Goal: Information Seeking & Learning: Find specific page/section

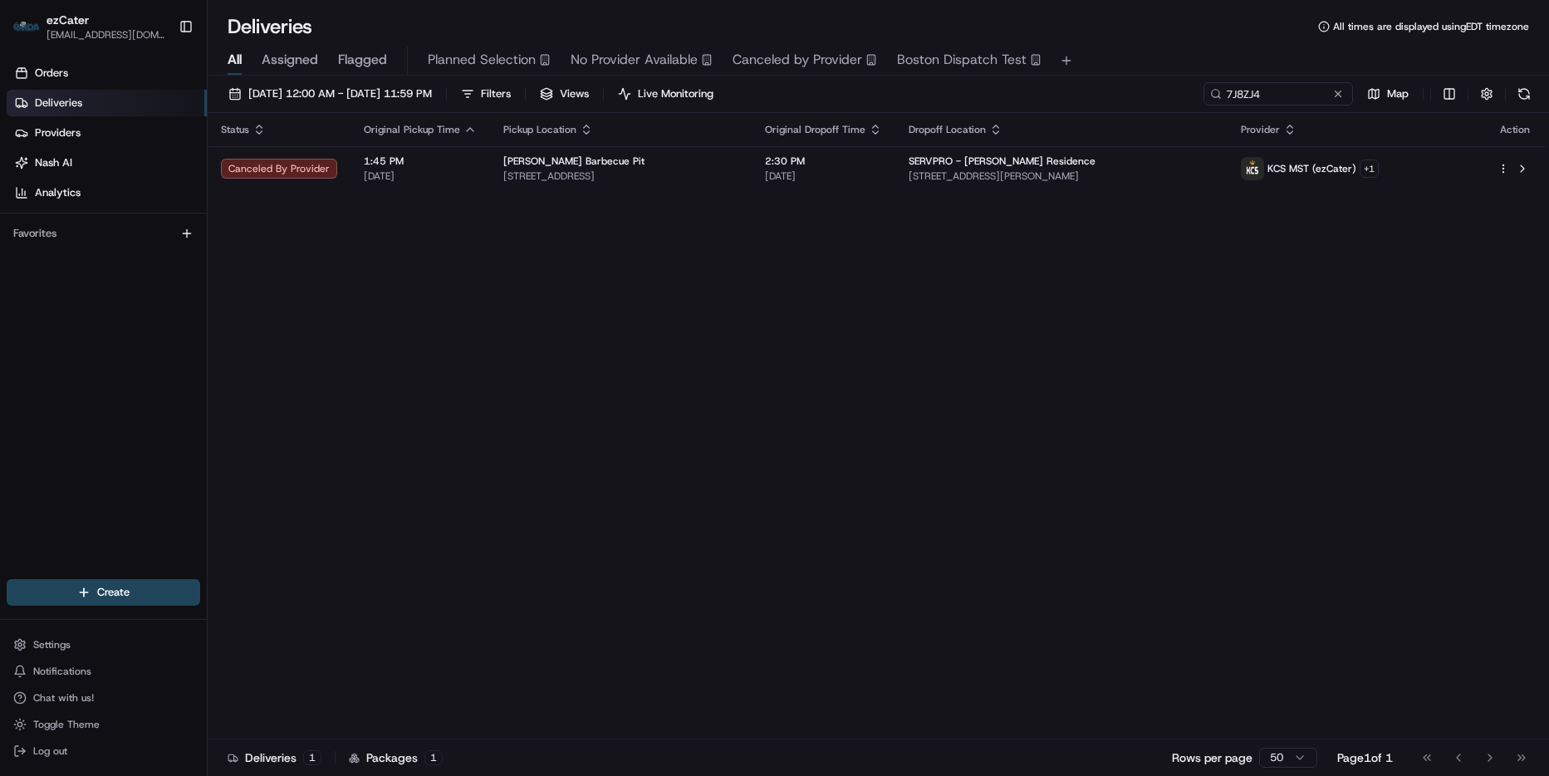
click at [892, 378] on div "Status Original Pickup Time Pickup Location Original Dropoff Time Dropoff Locat…" at bounding box center [877, 426] width 1338 height 626
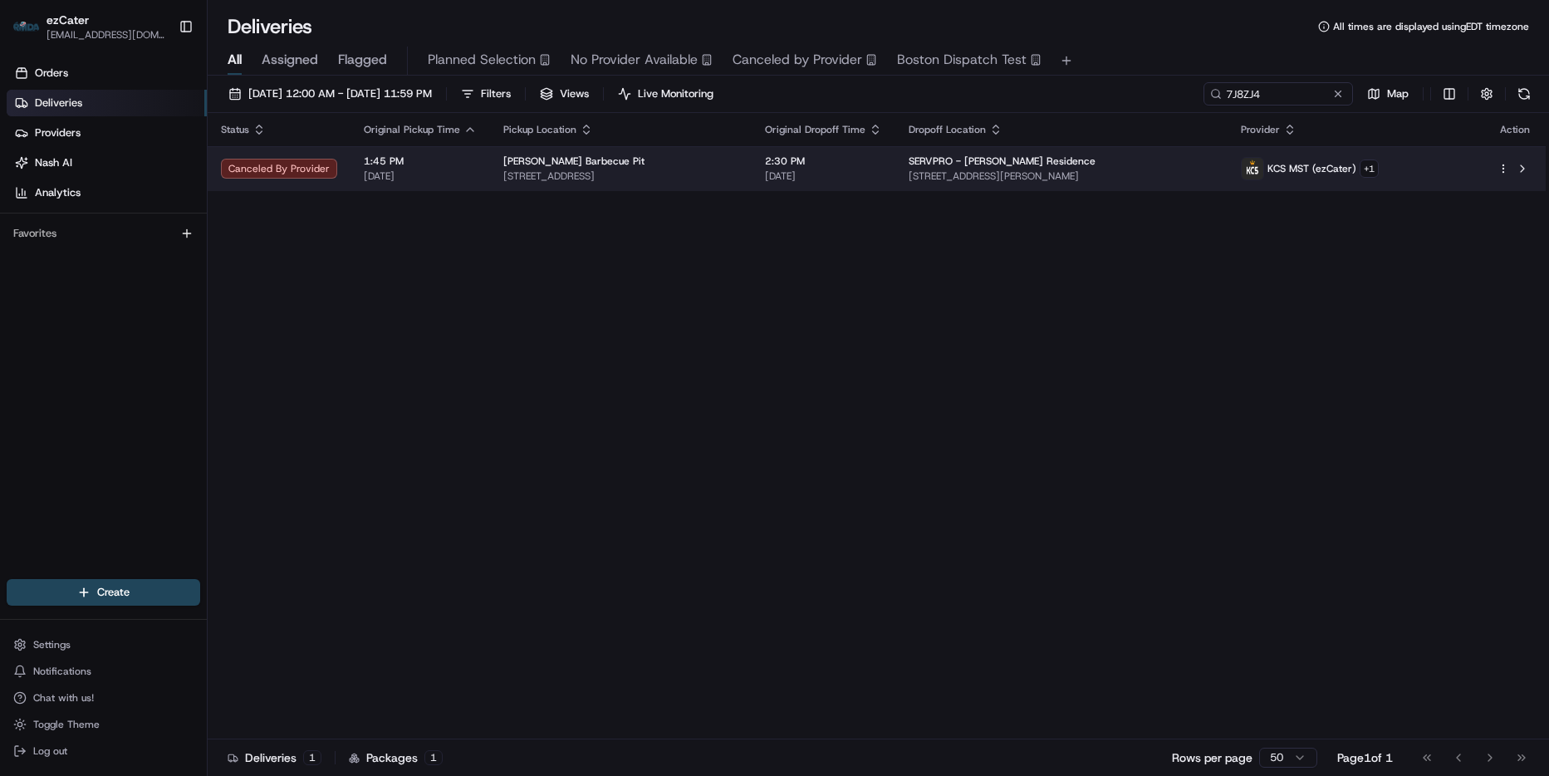
click at [1215, 175] on span "[STREET_ADDRESS][PERSON_NAME]" at bounding box center [1062, 175] width 306 height 13
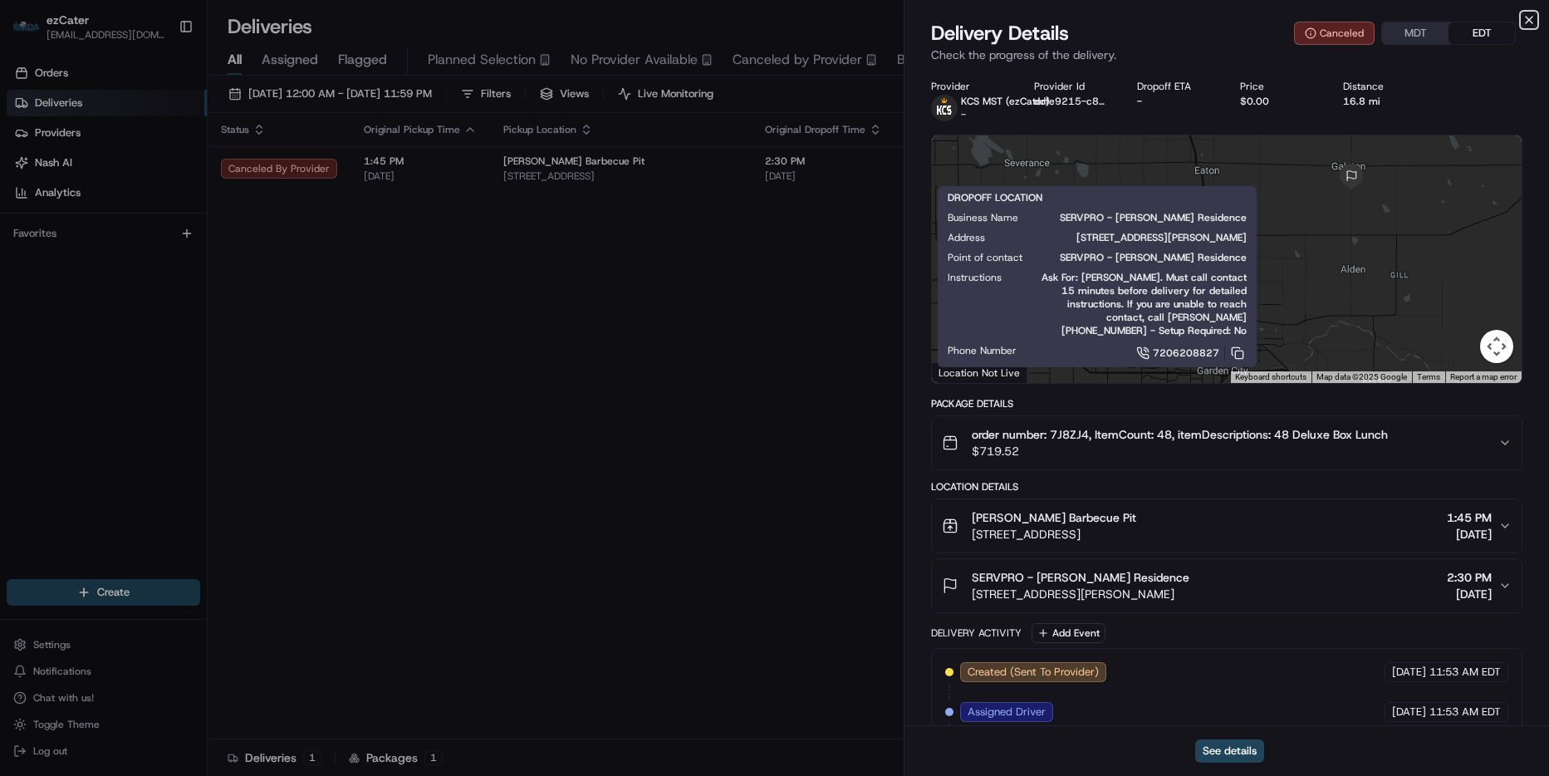
click at [1532, 14] on icon "button" at bounding box center [1528, 19] width 13 height 13
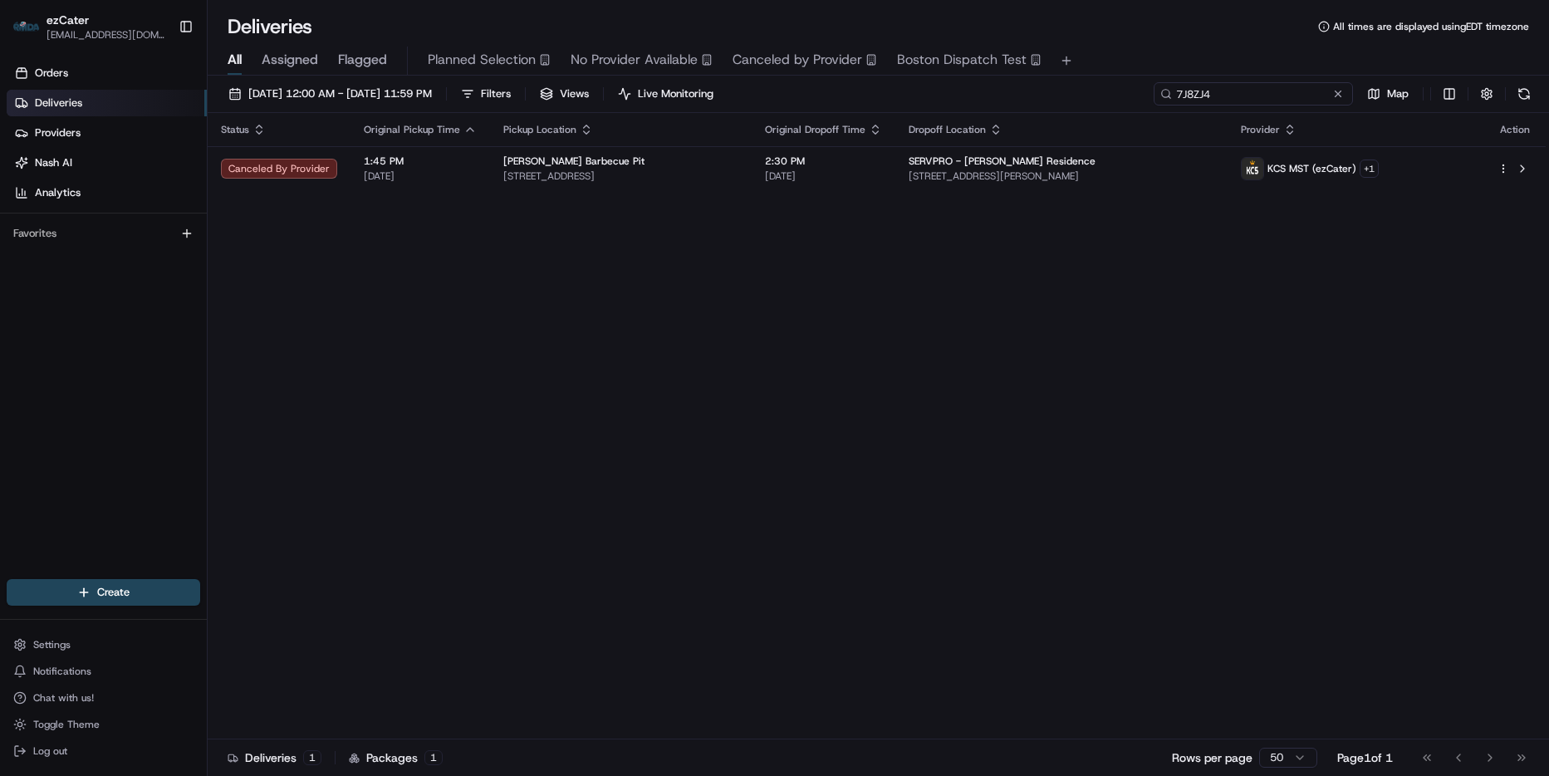
click at [1276, 92] on input "7J8ZJ4" at bounding box center [1253, 93] width 199 height 23
paste input "EEA0YR"
type input "EEA0YR"
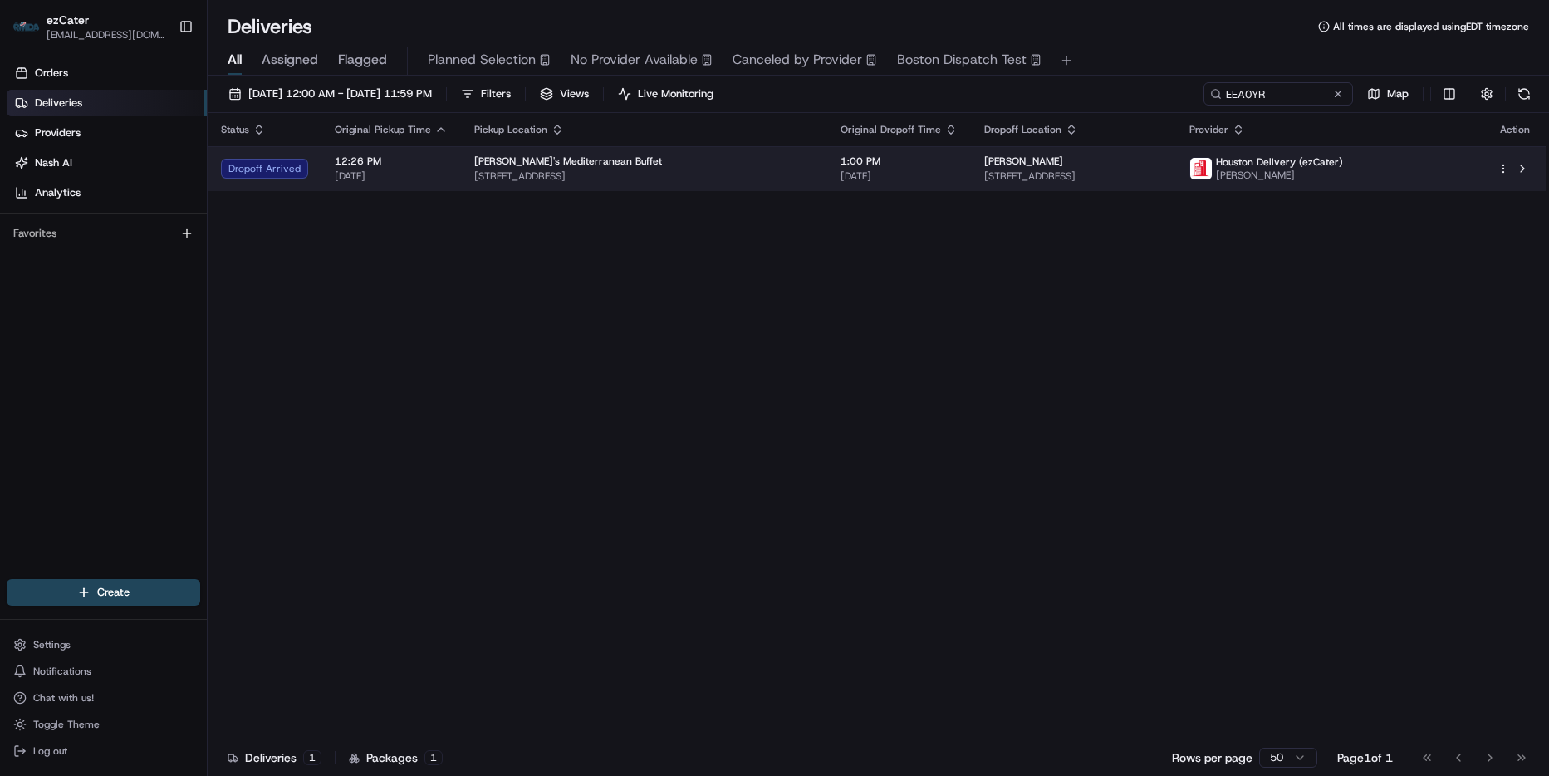
click at [1164, 180] on span "[STREET_ADDRESS]" at bounding box center [1073, 175] width 179 height 13
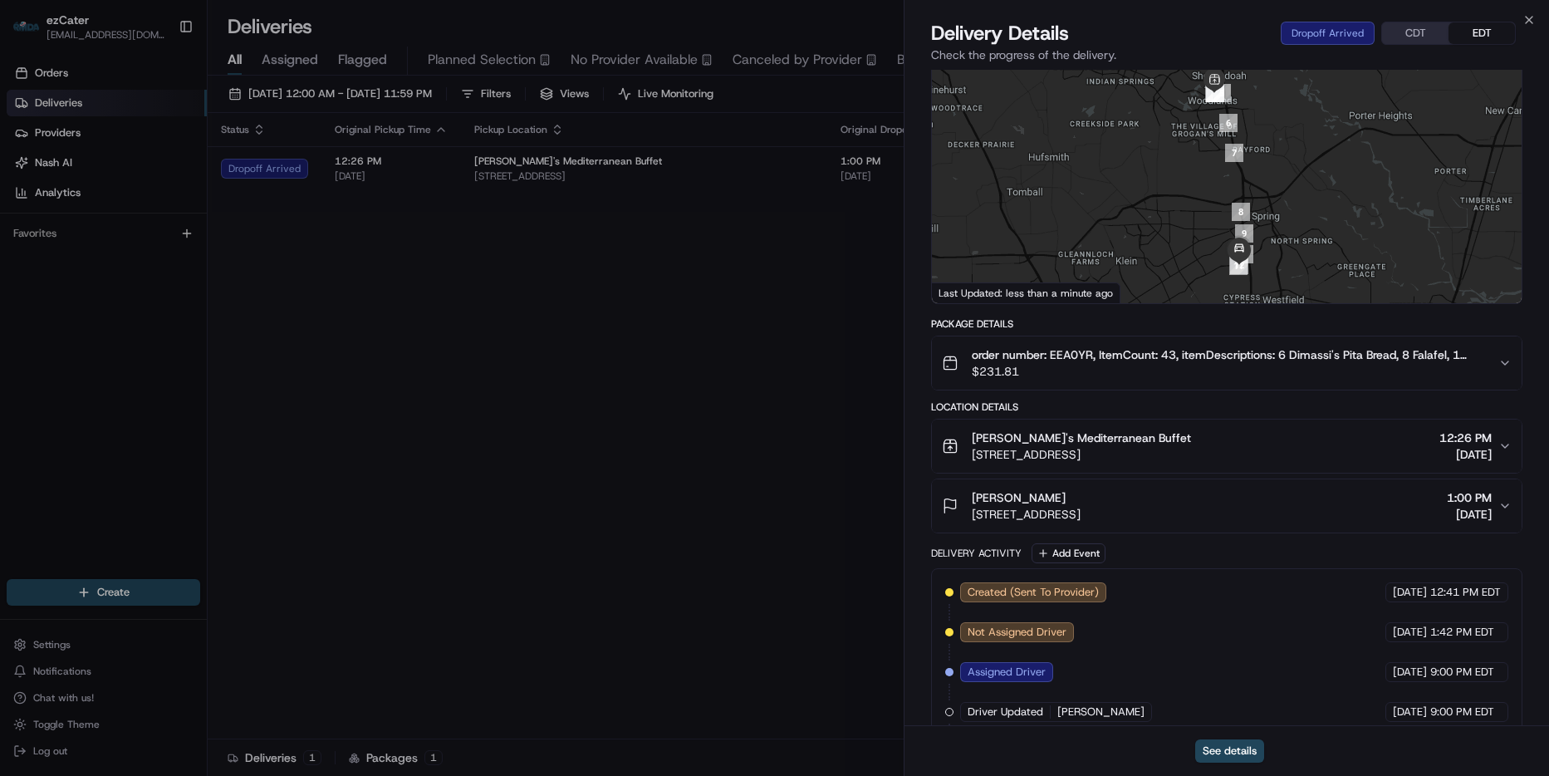
scroll to position [300, 0]
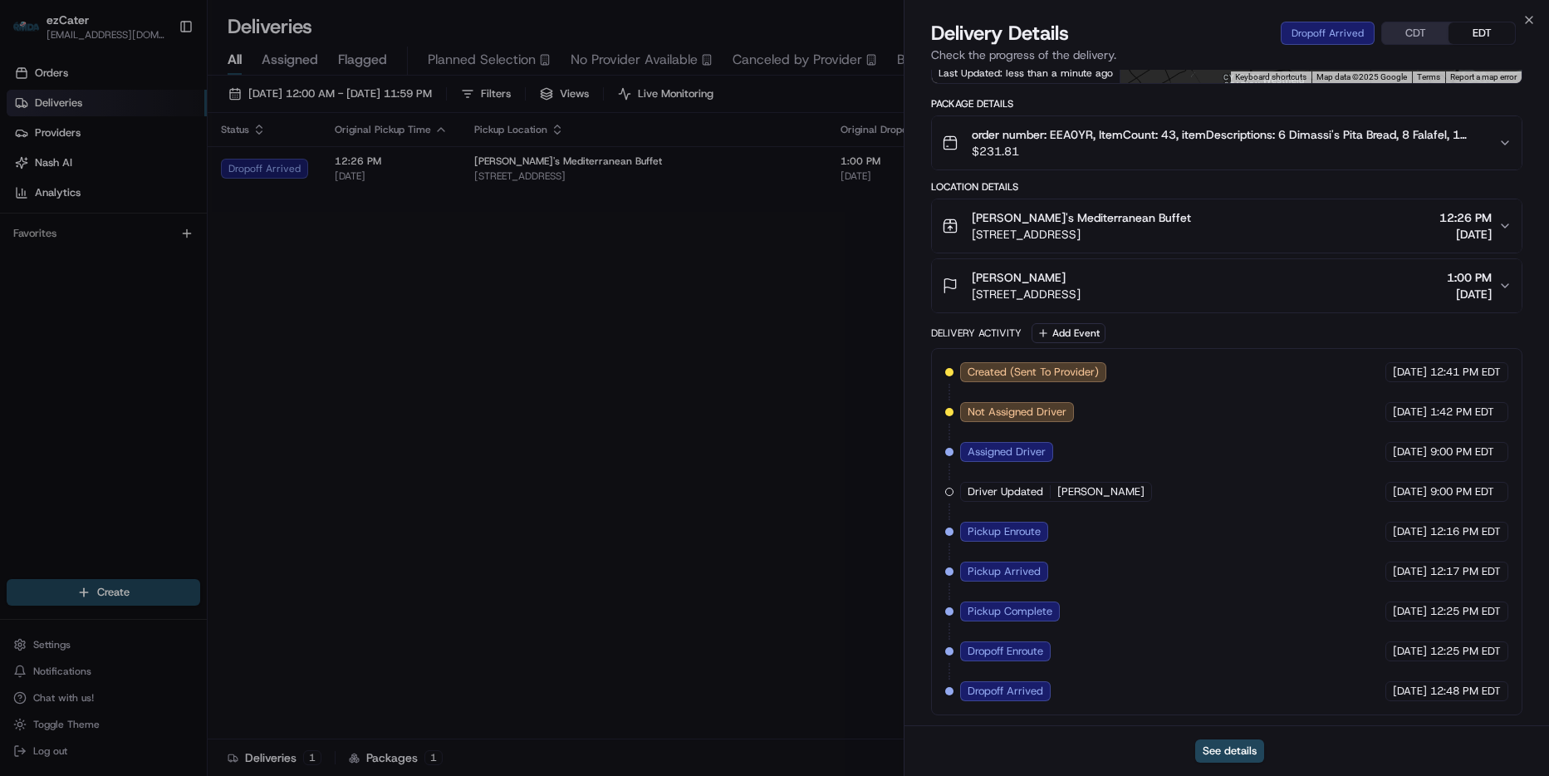
drag, startPoint x: 1184, startPoint y: 218, endPoint x: 995, endPoint y: 222, distance: 189.4
click at [995, 222] on div "[PERSON_NAME]'s Mediterranean Buffet" at bounding box center [1081, 217] width 219 height 17
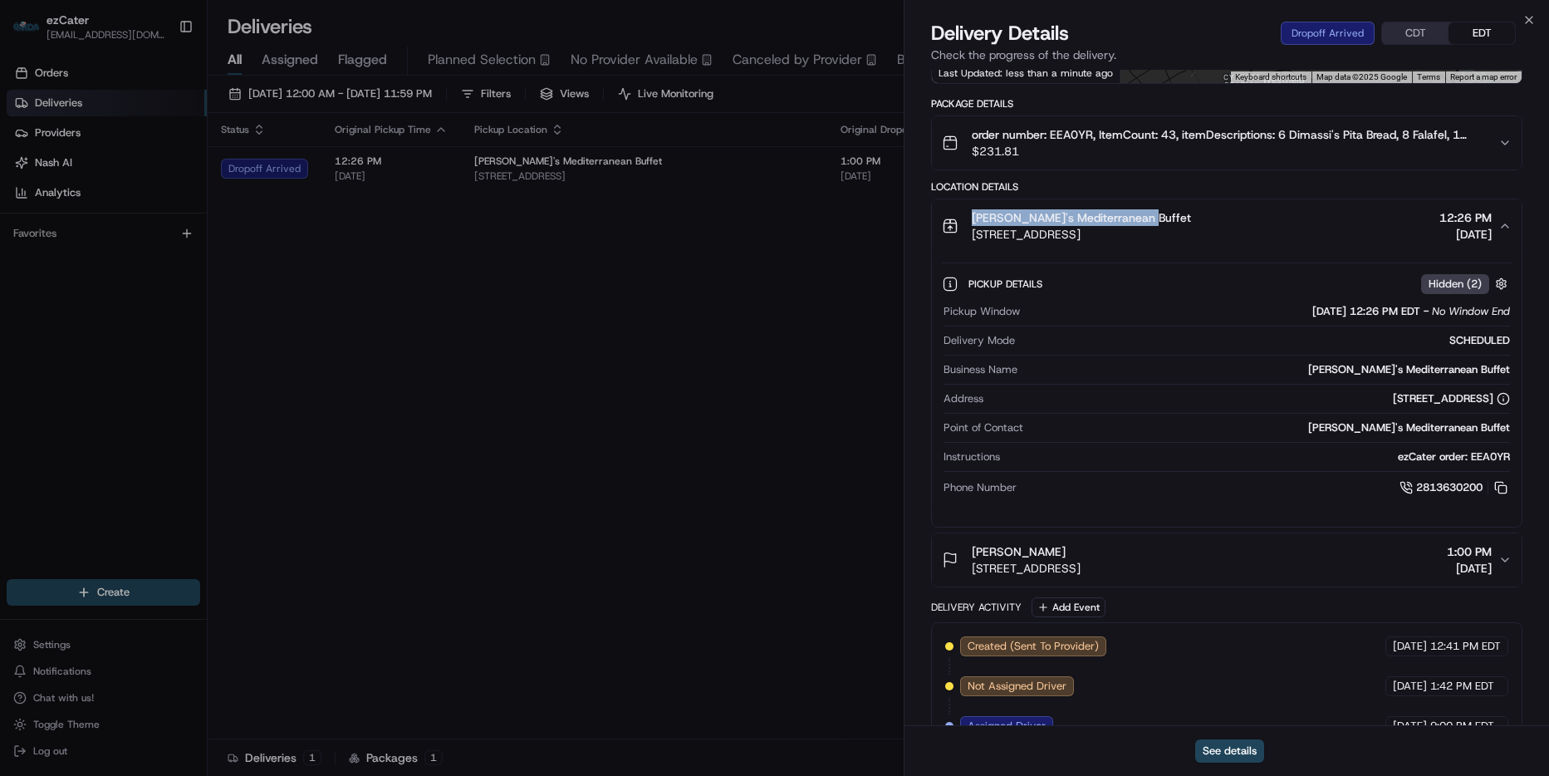
drag, startPoint x: 1165, startPoint y: 213, endPoint x: 951, endPoint y: 223, distance: 214.5
click at [949, 223] on div "[PERSON_NAME]'s Mediterranean Buffet [STREET_ADDRESS]" at bounding box center [1066, 225] width 249 height 33
copy span "[PERSON_NAME]'s Mediterranean Buffet"
click at [1532, 14] on icon "button" at bounding box center [1528, 19] width 13 height 13
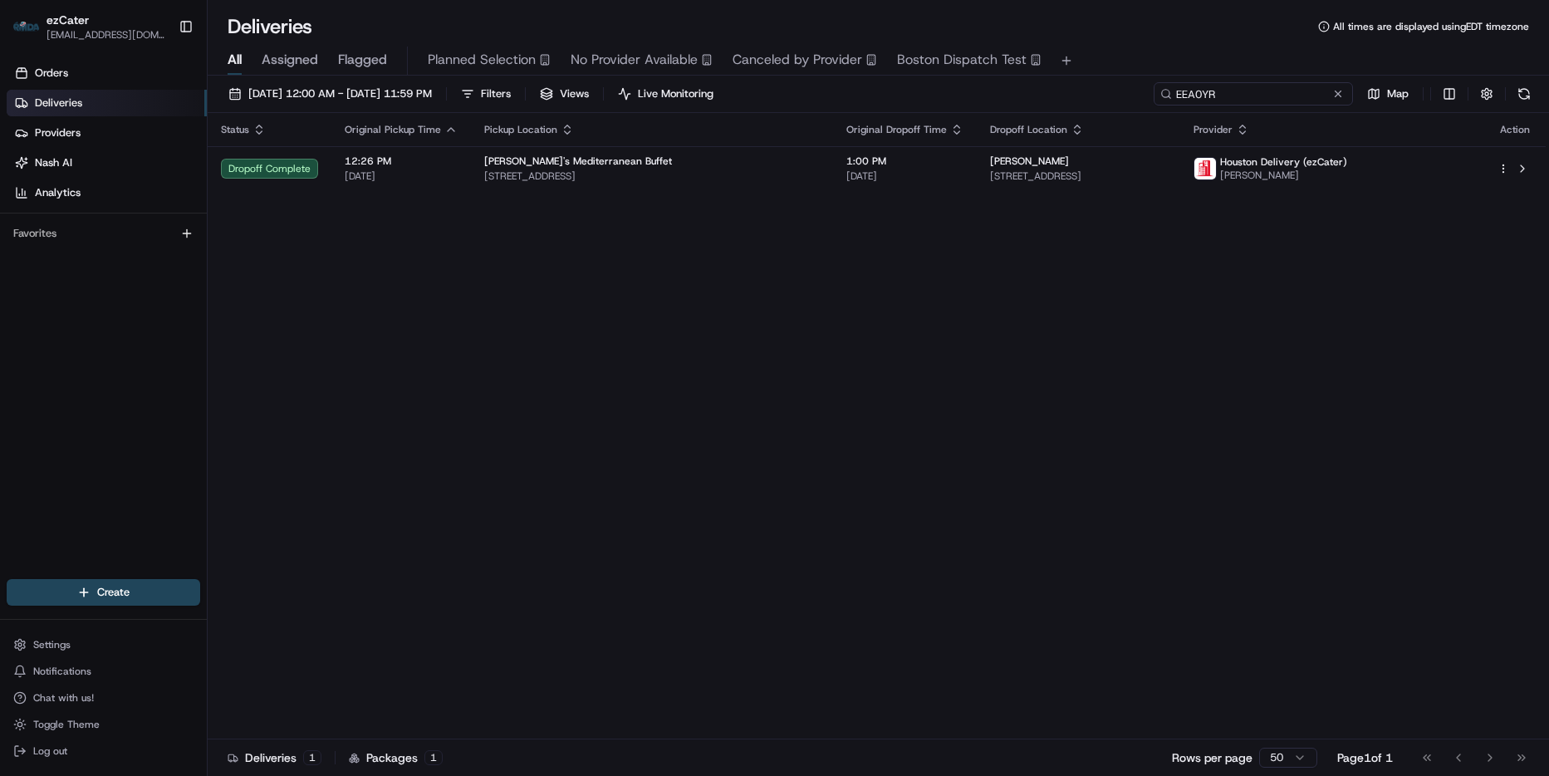
click at [1286, 95] on input "EEA0YR" at bounding box center [1253, 93] width 199 height 23
paste input "8F59KZ"
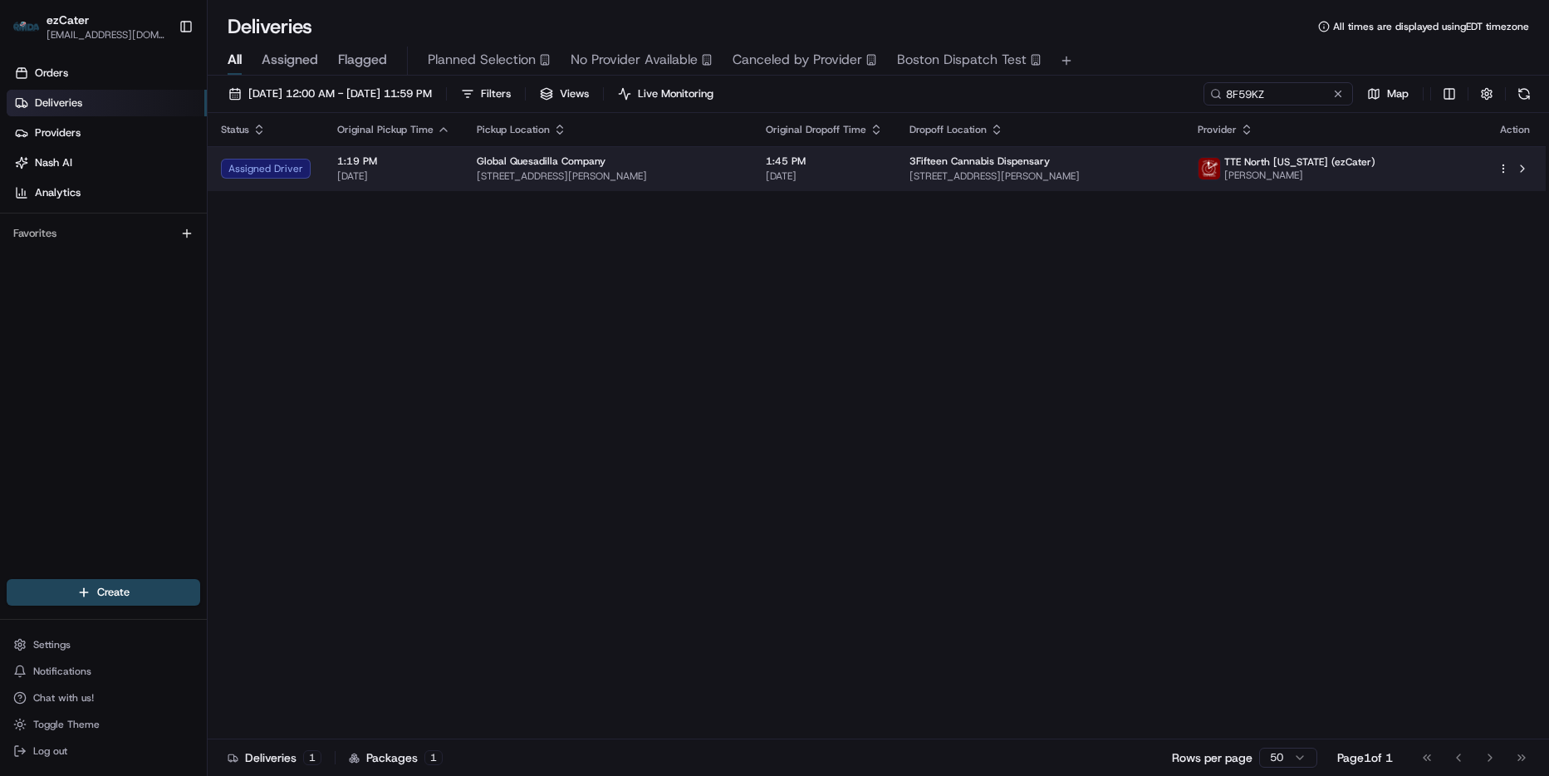
click at [1049, 176] on span "[STREET_ADDRESS][PERSON_NAME]" at bounding box center [1040, 175] width 262 height 13
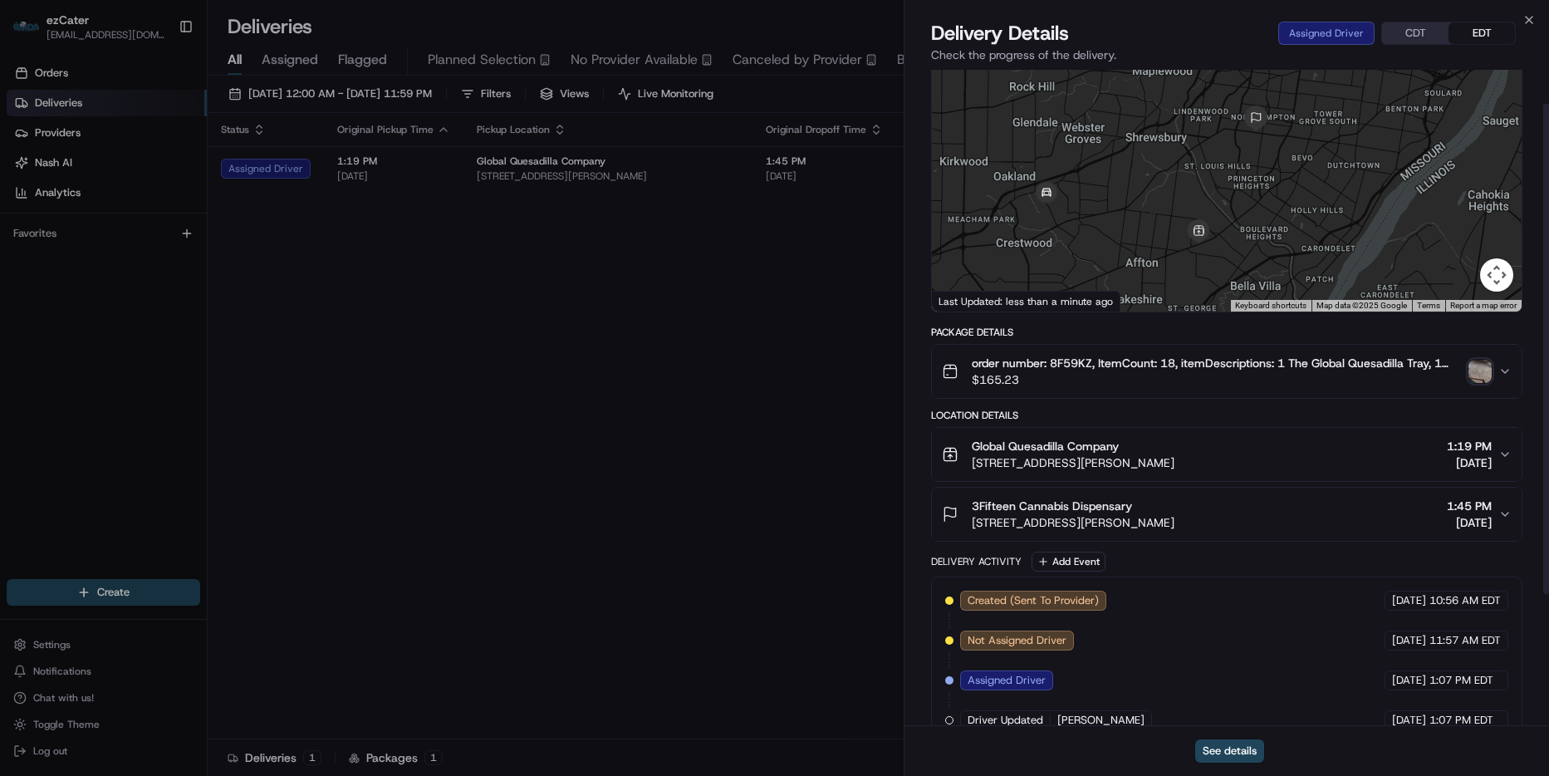
scroll to position [220, 0]
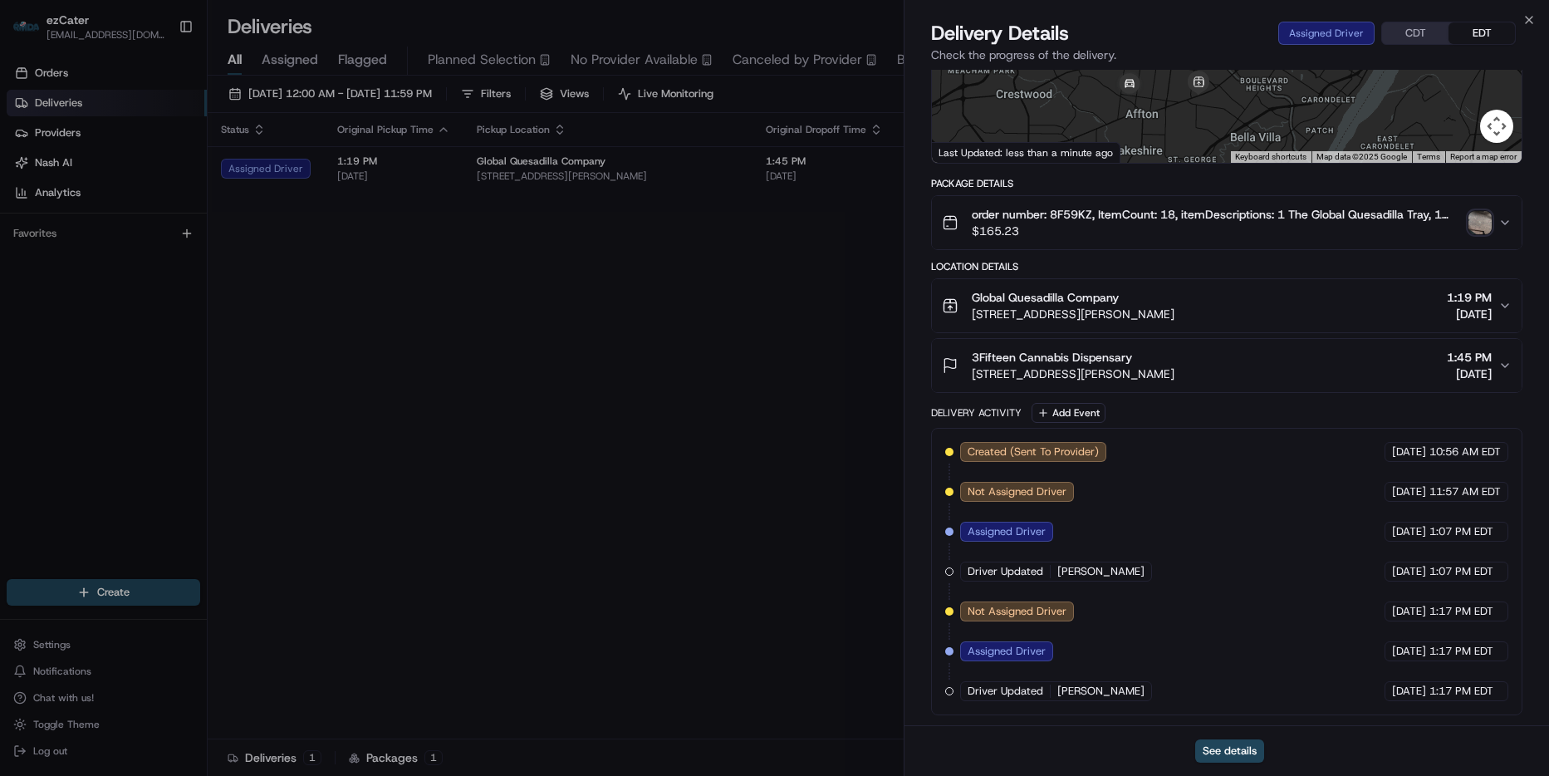
click at [1536, 19] on div "Close Delivery Details Assigned Driver CDT EDT Check the progress of the delive…" at bounding box center [1226, 388] width 645 height 776
click at [1531, 20] on icon "button" at bounding box center [1528, 19] width 13 height 13
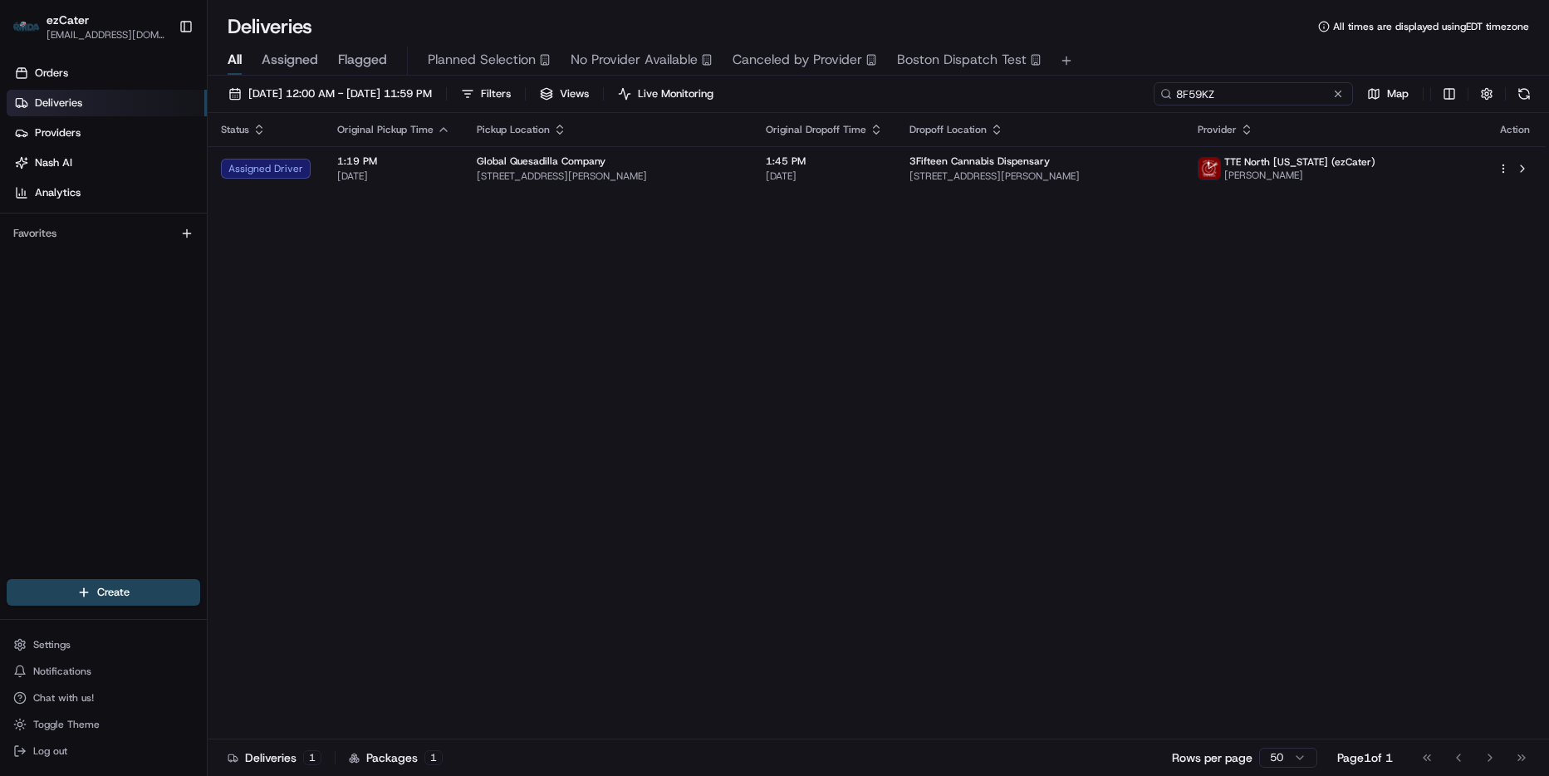
click at [1282, 92] on input "8F59KZ" at bounding box center [1253, 93] width 199 height 23
paste input "H4R6JH"
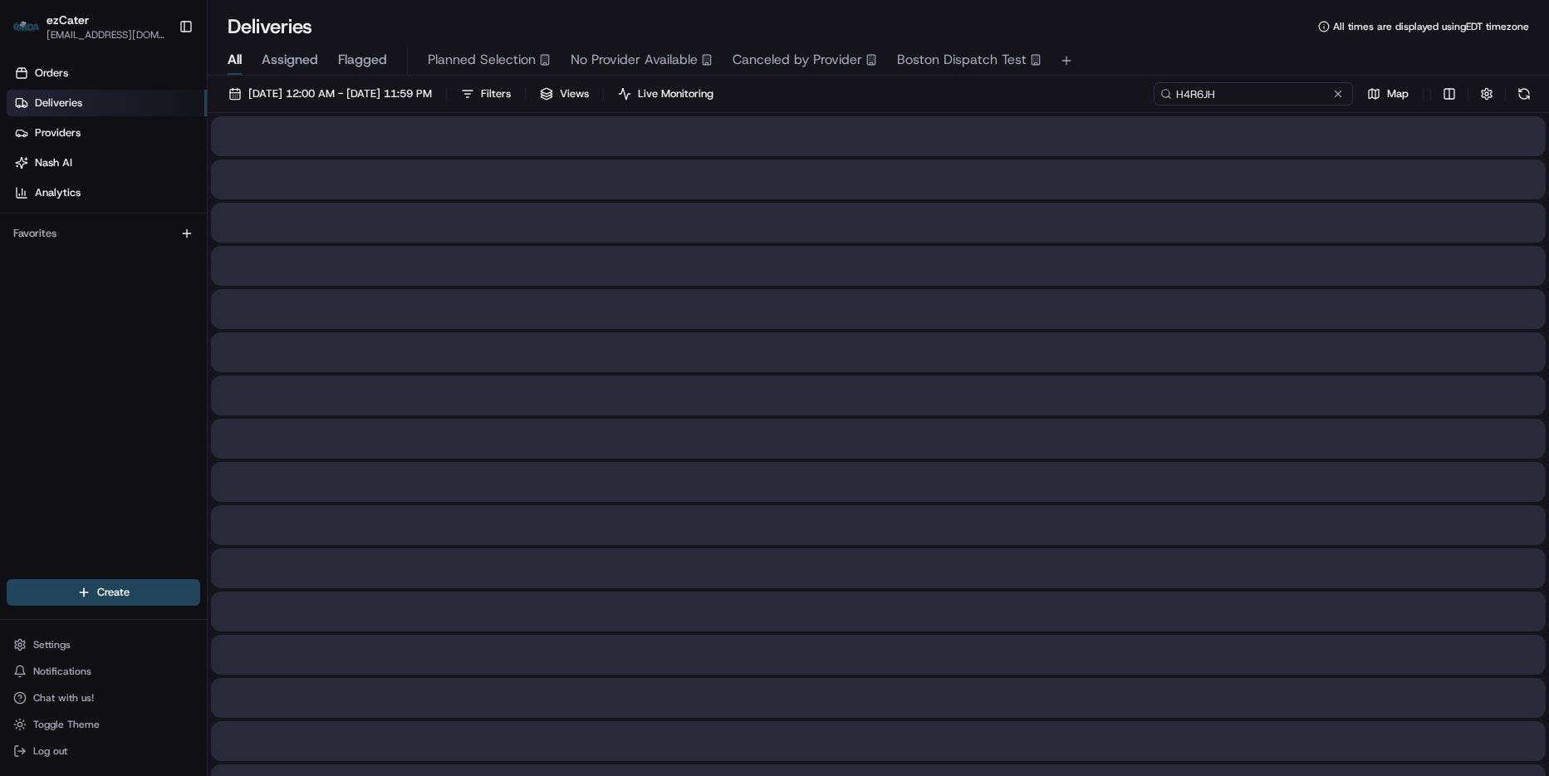
type input "H4R6JH"
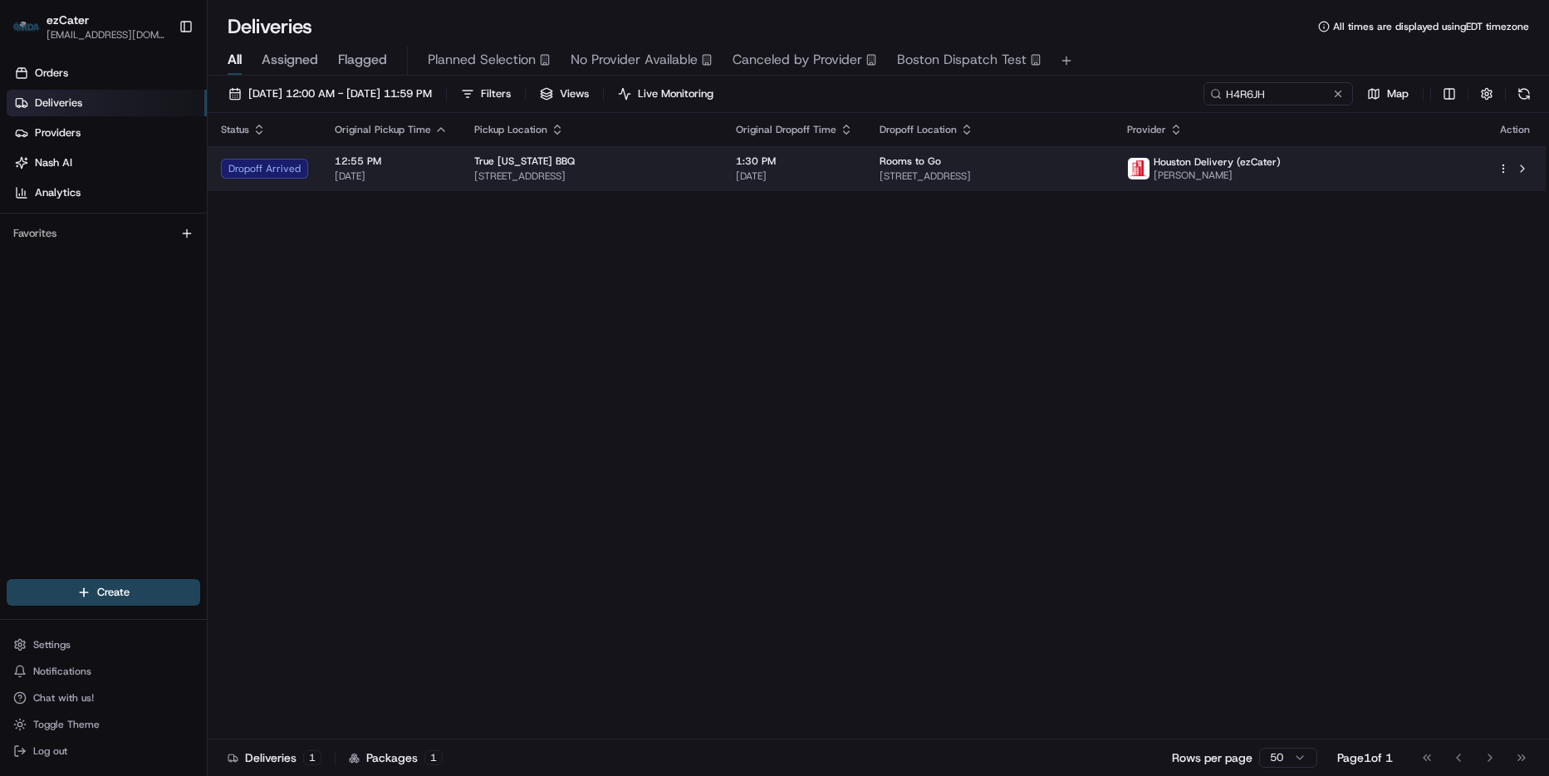
click at [1100, 168] on div "Rooms to Go [STREET_ADDRESS]" at bounding box center [989, 168] width 221 height 28
drag, startPoint x: 1152, startPoint y: 168, endPoint x: 1161, endPoint y: 181, distance: 16.1
click at [1100, 181] on span "[STREET_ADDRESS]" at bounding box center [989, 175] width 221 height 13
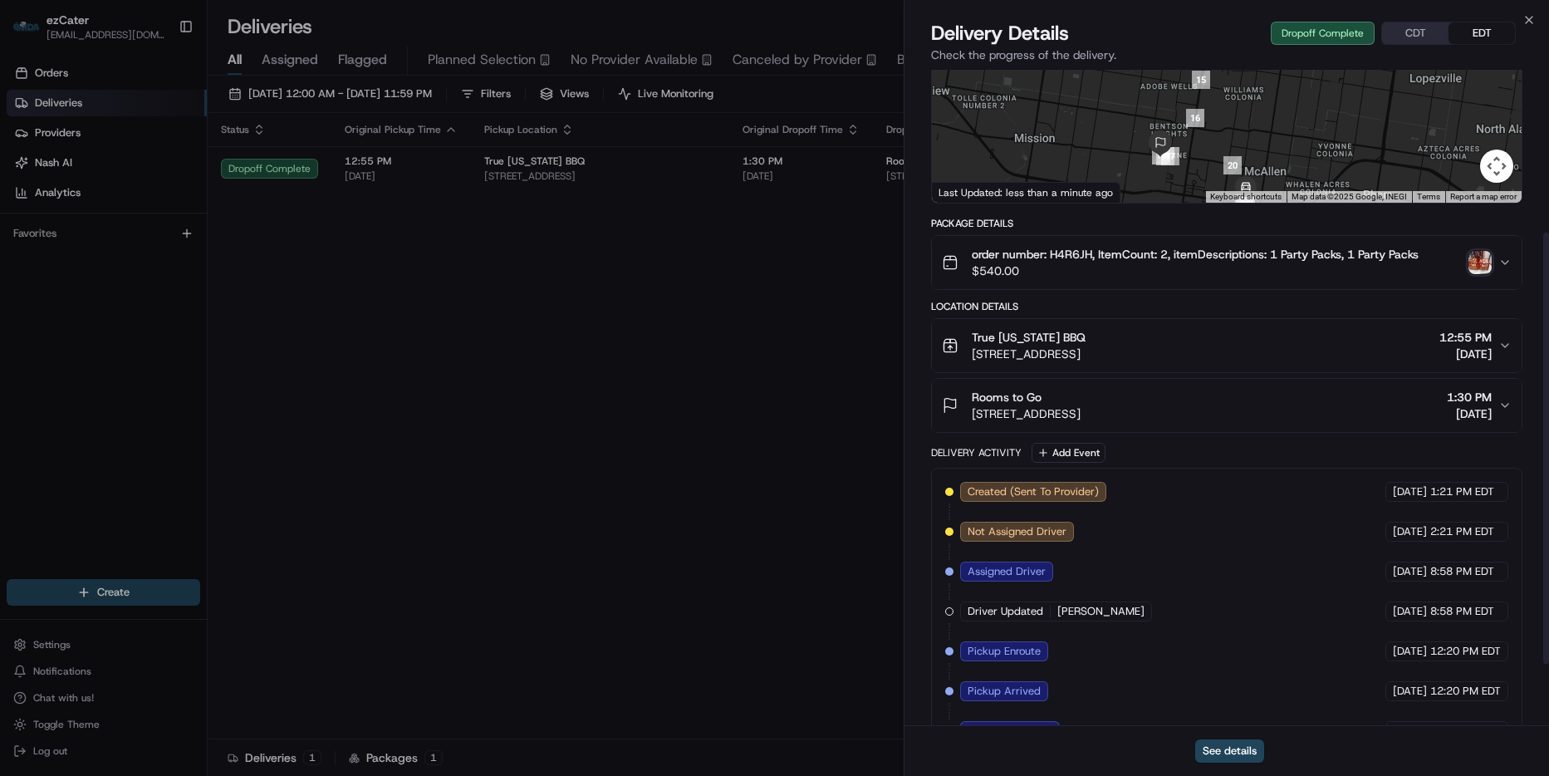
scroll to position [166, 0]
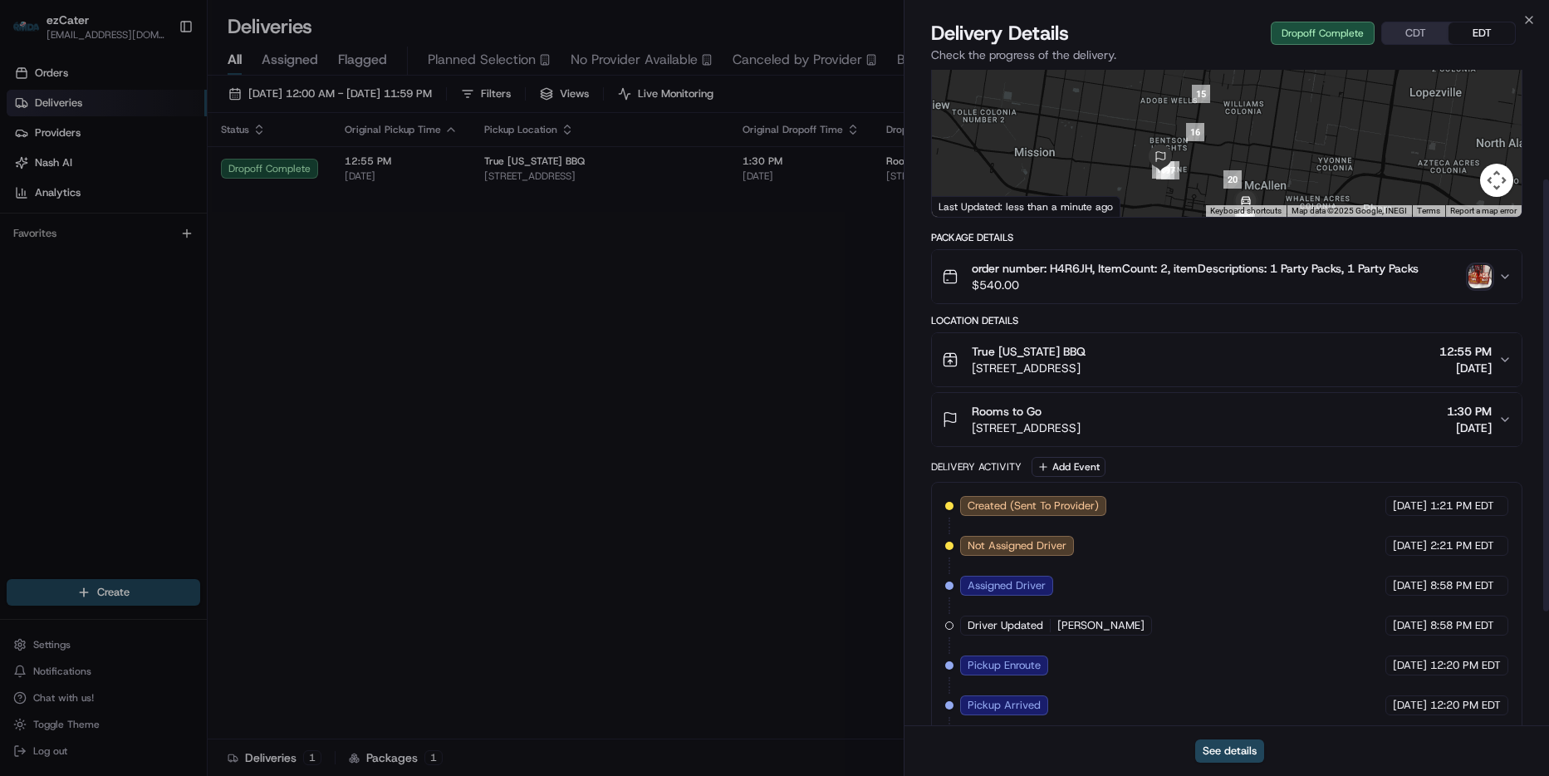
click at [1504, 418] on icon "button" at bounding box center [1504, 419] width 13 height 13
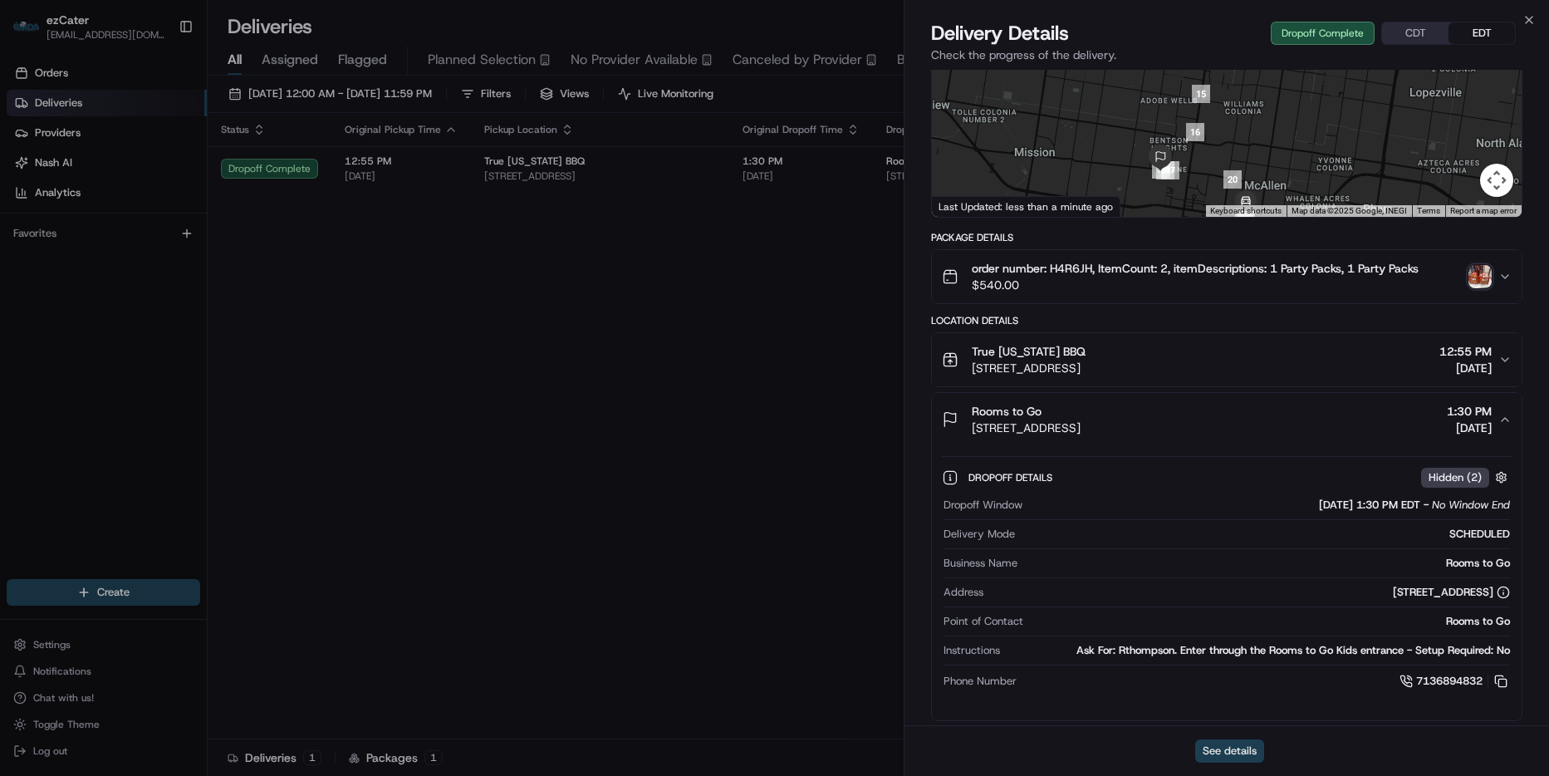
click at [1232, 747] on button "See details" at bounding box center [1229, 750] width 69 height 23
drag, startPoint x: 1213, startPoint y: 428, endPoint x: 973, endPoint y: 429, distance: 240.0
click at [973, 429] on div "Rooms to Go [STREET_ADDRESS] 1:30 PM [DATE]" at bounding box center [1220, 419] width 556 height 33
copy span "[STREET_ADDRESS]"
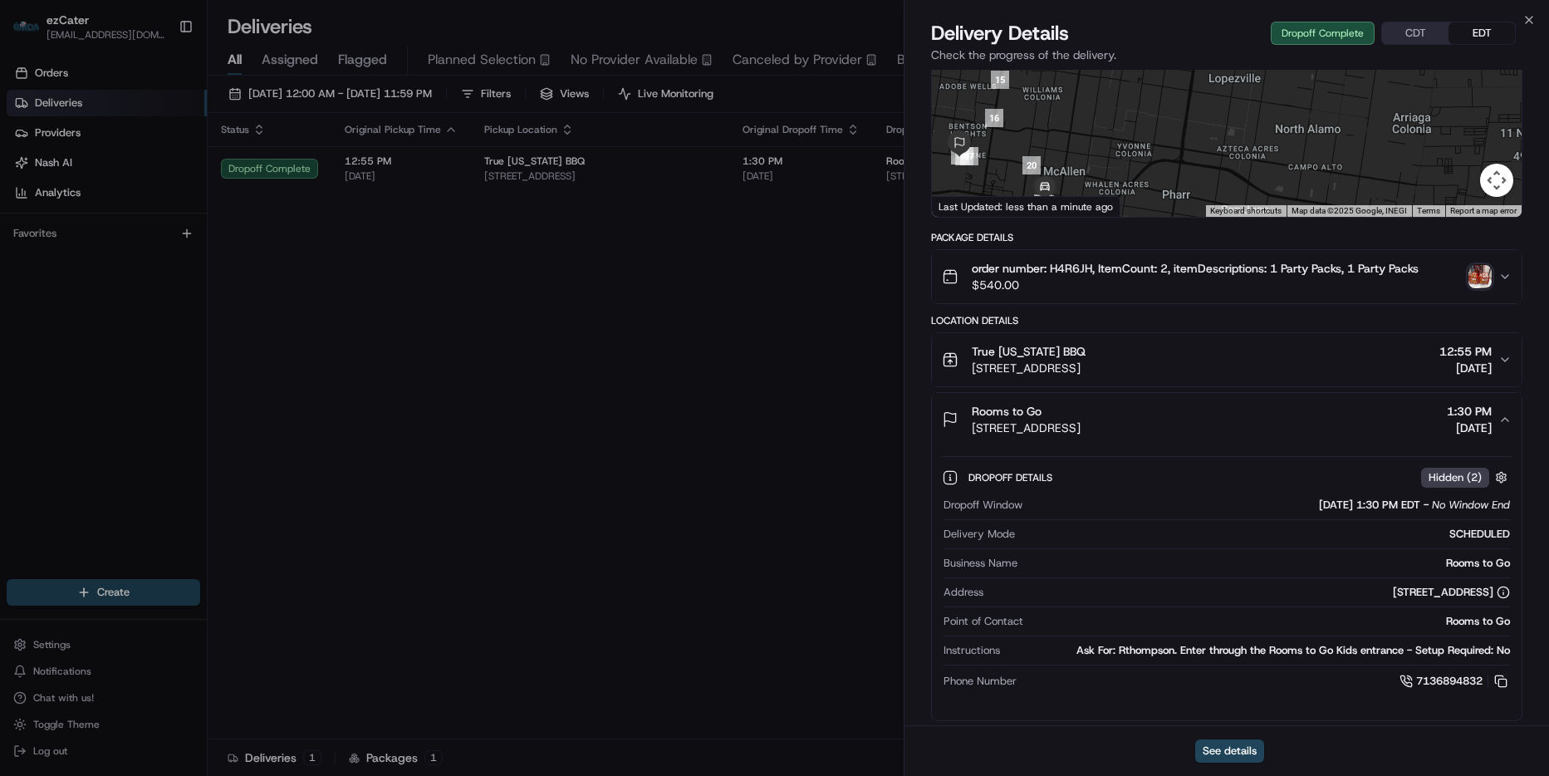
scroll to position [0, 0]
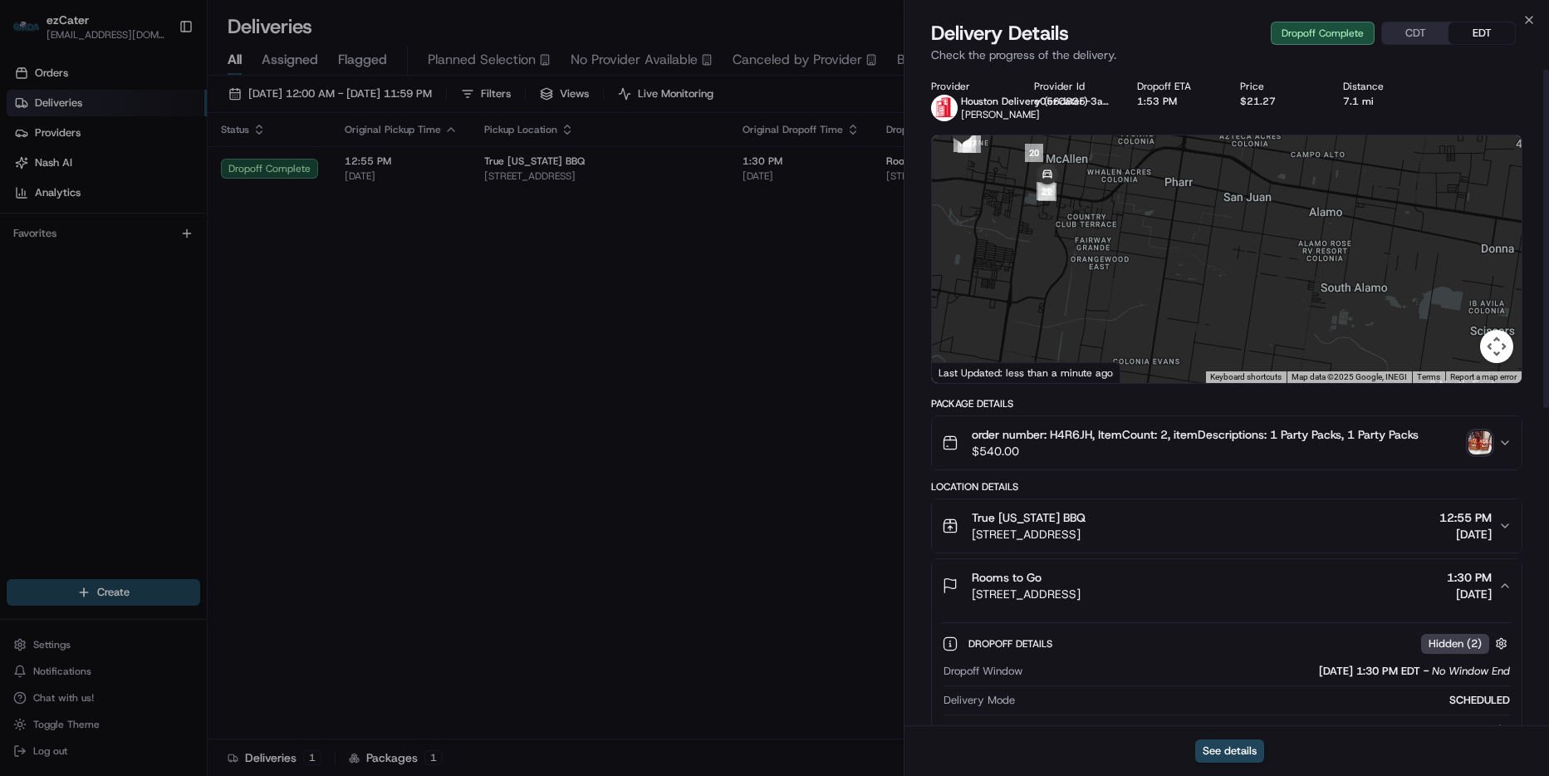
drag, startPoint x: 1336, startPoint y: 105, endPoint x: 1135, endPoint y: 78, distance: 202.7
click at [1135, 78] on div "Provider Houston Delivery (ezCater) [PERSON_NAME] Provider Id e056d835-3aa8-5f5…" at bounding box center [1226, 704] width 644 height 1269
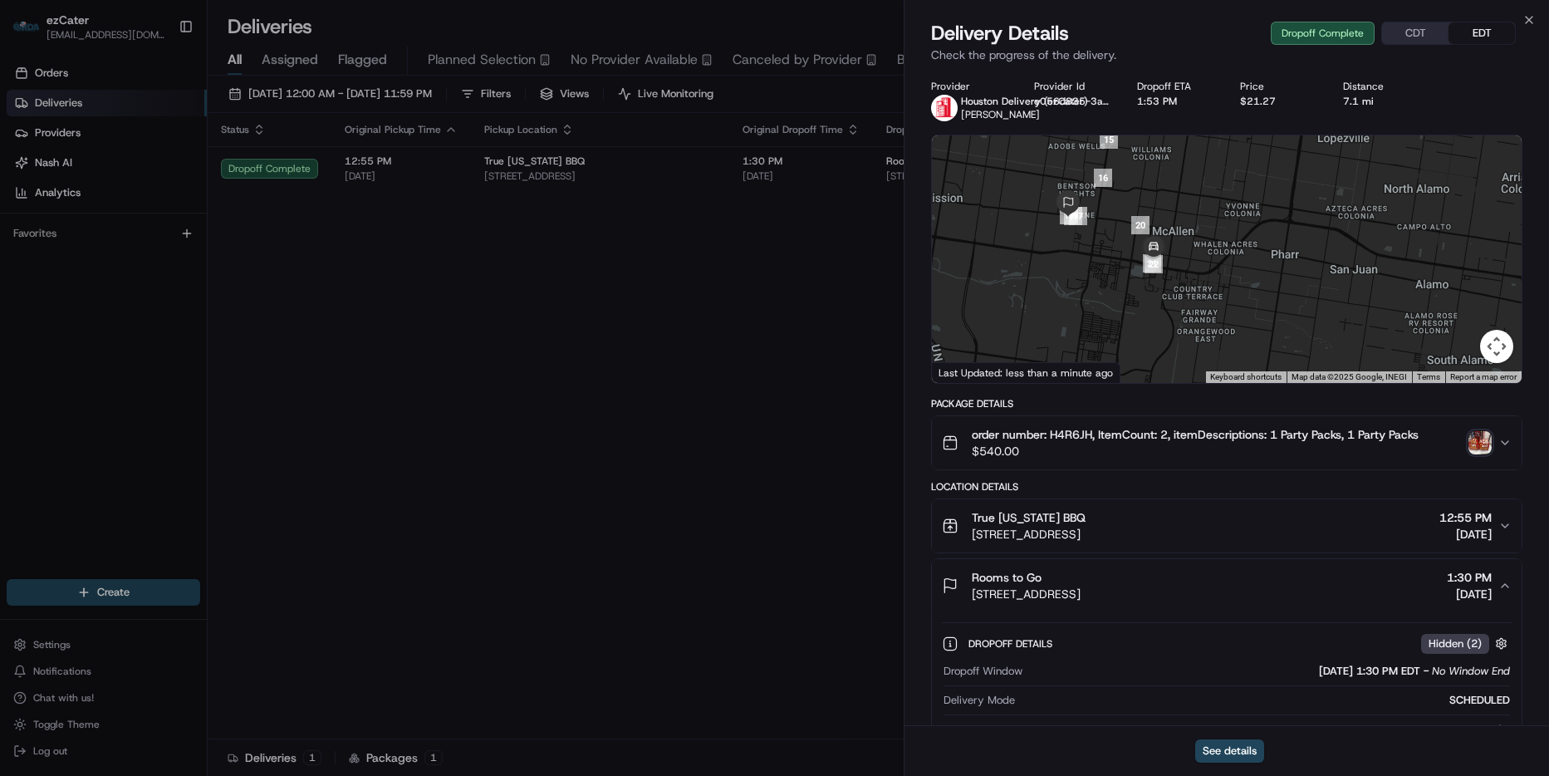
drag, startPoint x: 1026, startPoint y: 286, endPoint x: 1142, endPoint y: 287, distance: 116.3
click at [1129, 347] on div at bounding box center [1227, 258] width 590 height 247
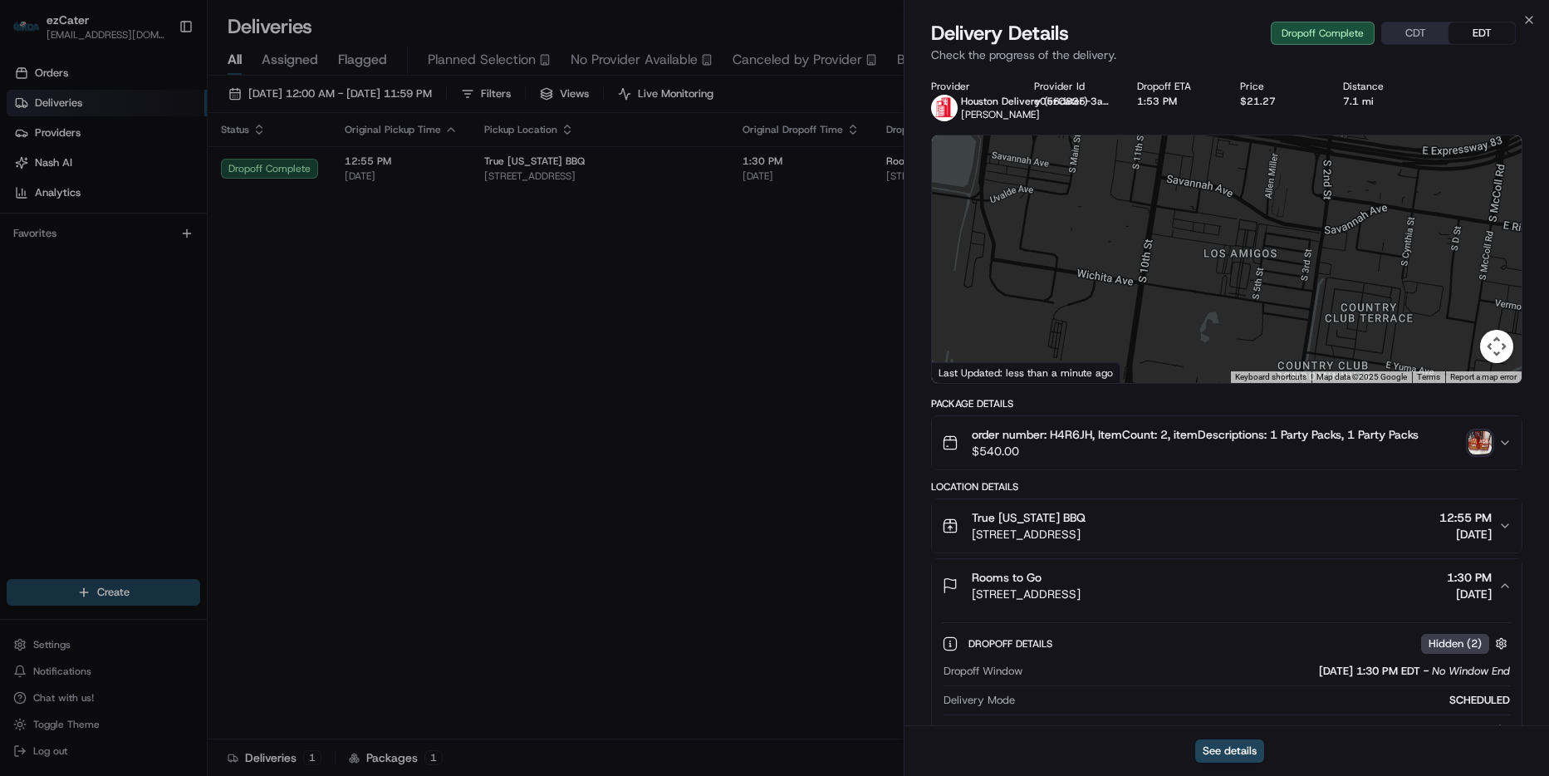
drag, startPoint x: 1124, startPoint y: 292, endPoint x: 1135, endPoint y: 318, distance: 28.2
click at [1135, 318] on div at bounding box center [1227, 258] width 590 height 247
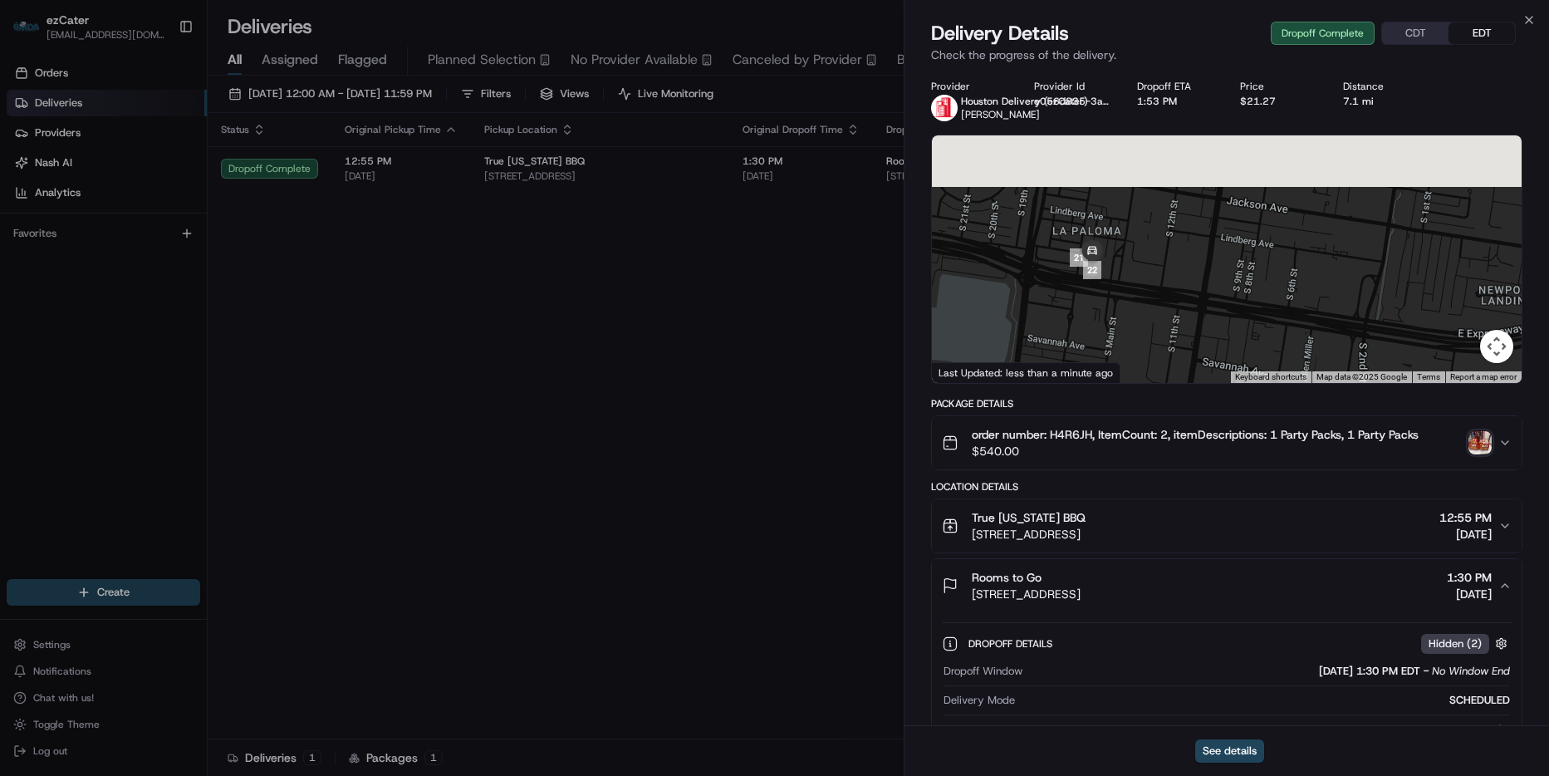
drag, startPoint x: 1119, startPoint y: 162, endPoint x: 1150, endPoint y: 337, distance: 178.1
click at [1150, 337] on div at bounding box center [1227, 258] width 590 height 247
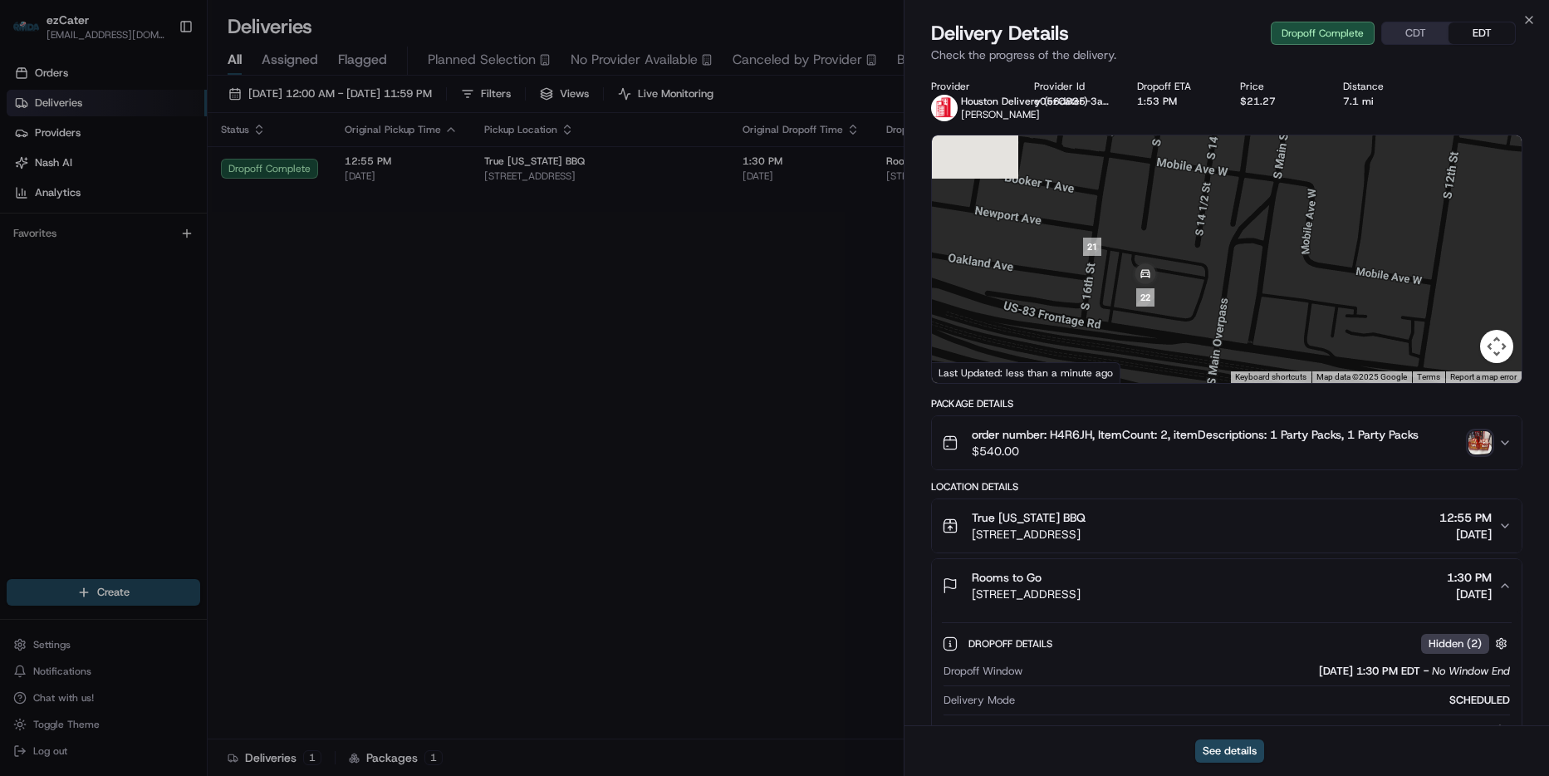
drag, startPoint x: 1073, startPoint y: 265, endPoint x: 1238, endPoint y: 328, distance: 176.9
click at [1238, 328] on div at bounding box center [1227, 258] width 590 height 247
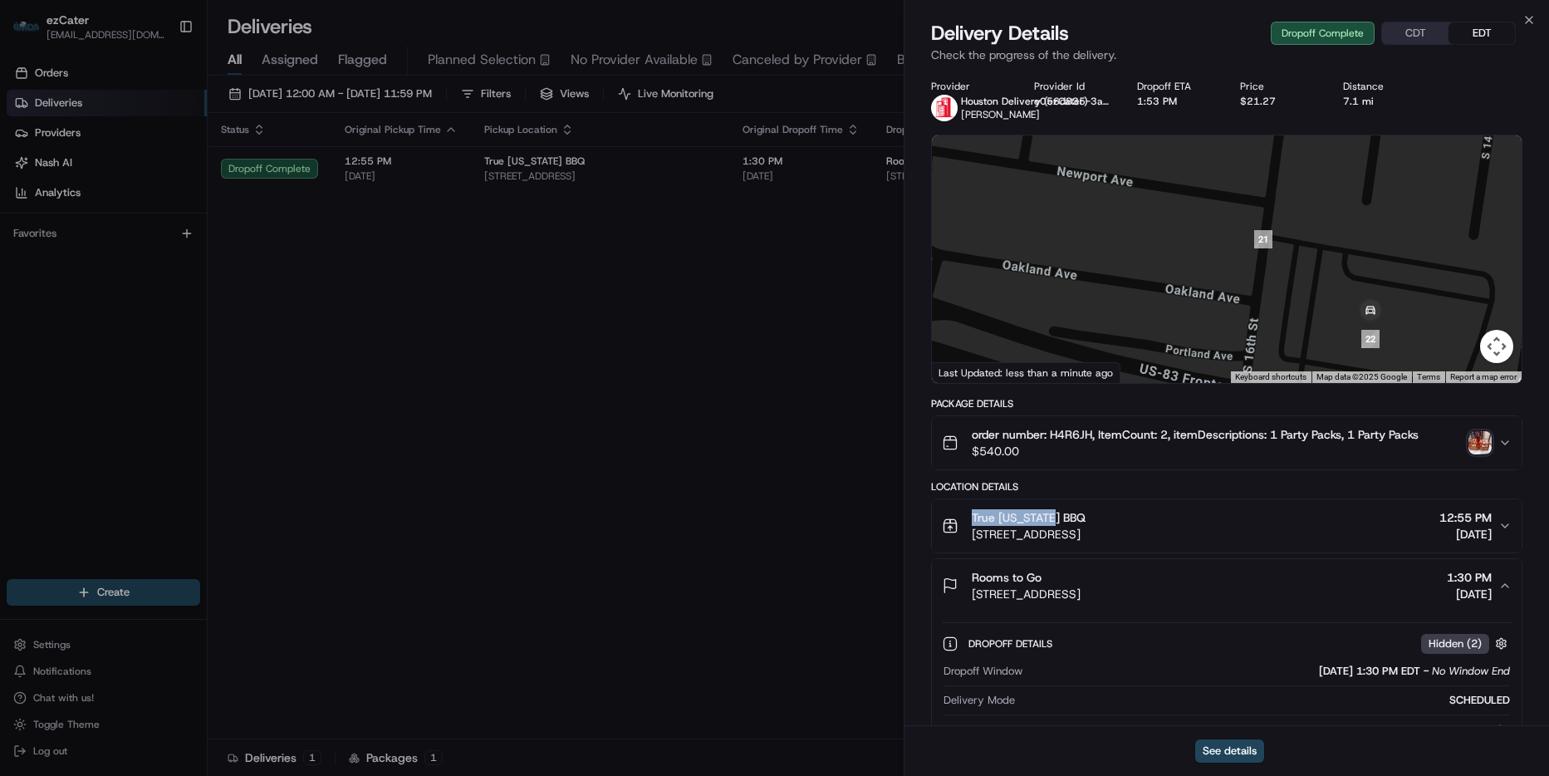
drag, startPoint x: 1085, startPoint y: 520, endPoint x: 952, endPoint y: 526, distance: 133.0
click at [952, 526] on div "True [US_STATE] BBQ [STREET_ADDRESS]" at bounding box center [1014, 525] width 144 height 33
copy span "True [US_STATE] BBQ"
click at [1252, 587] on div "Rooms to Go [STREET_ADDRESS] 1:30 PM [DATE]" at bounding box center [1220, 585] width 556 height 33
